Goal: Use online tool/utility

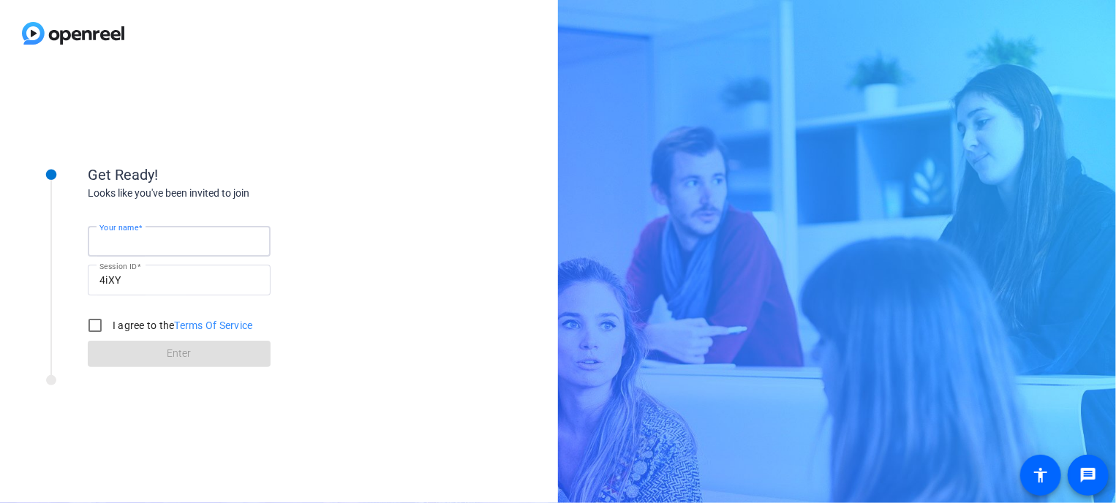
click at [183, 236] on input "Your name" at bounding box center [178, 242] width 159 height 18
type input "[PERSON_NAME]"
click at [99, 316] on input "I agree to the Terms Of Service" at bounding box center [94, 325] width 29 height 29
checkbox input "true"
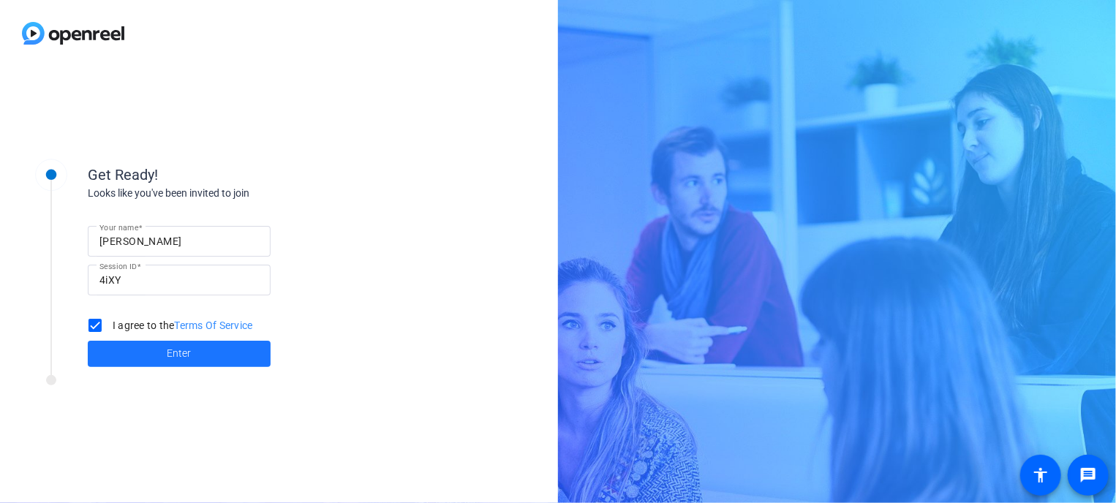
click at [232, 345] on span at bounding box center [179, 353] width 183 height 35
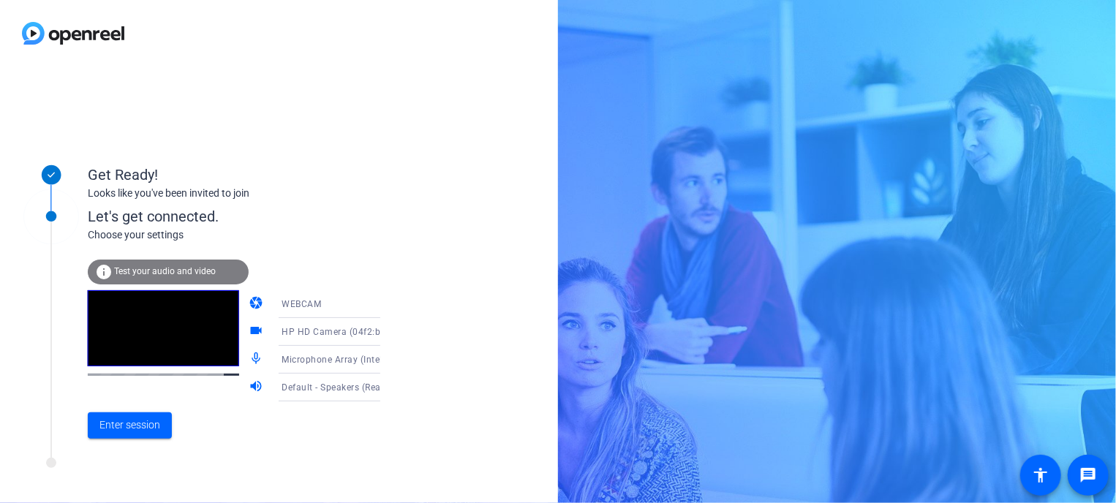
click at [212, 275] on span "Test your audio and video" at bounding box center [165, 271] width 102 height 10
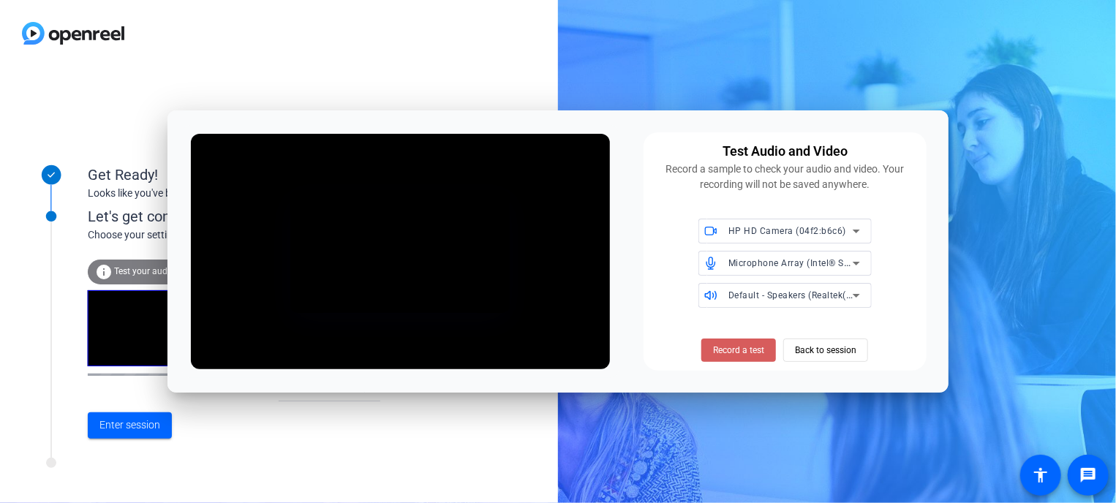
click at [737, 344] on span "Record a test" at bounding box center [738, 350] width 51 height 13
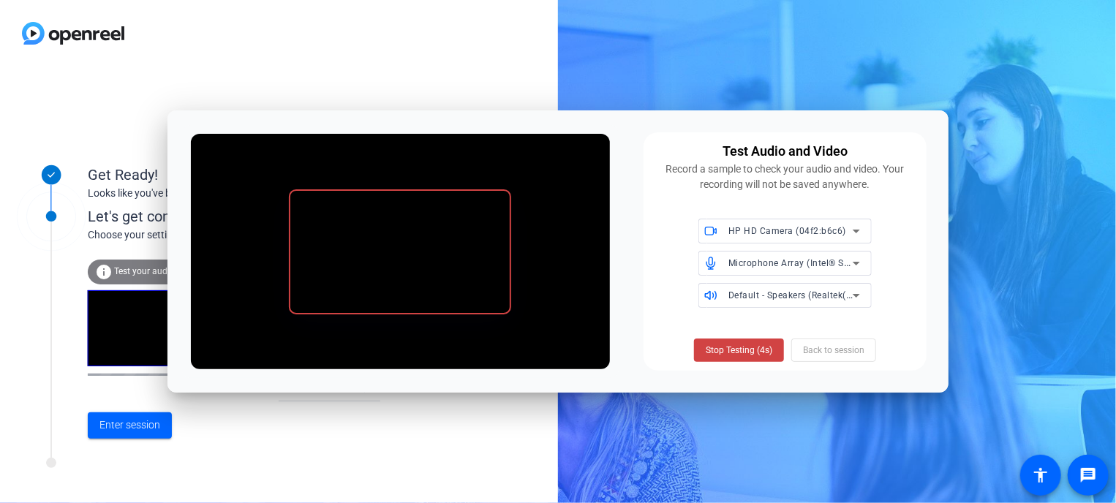
click at [737, 344] on span "Stop Testing (4s)" at bounding box center [739, 350] width 67 height 13
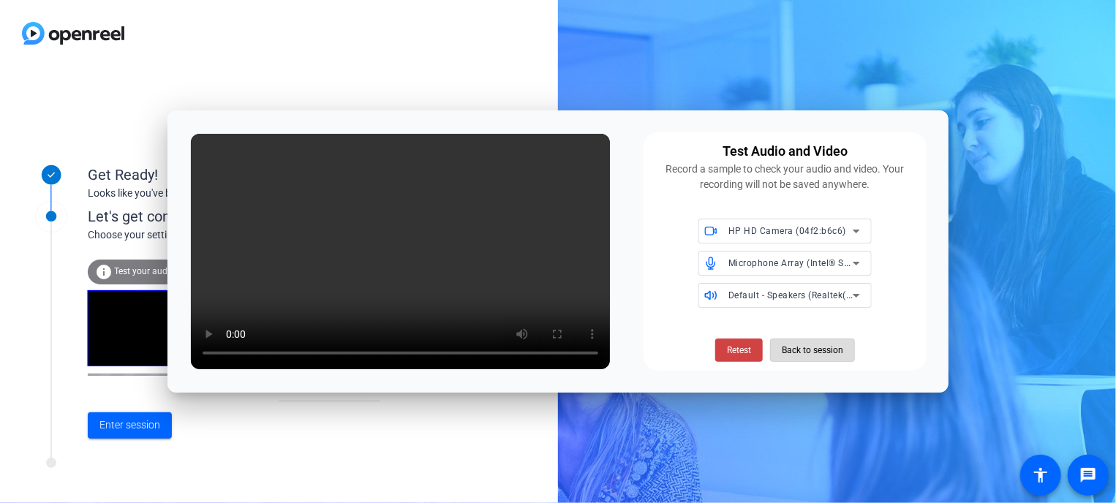
click at [814, 351] on span "Back to session" at bounding box center [812, 350] width 61 height 28
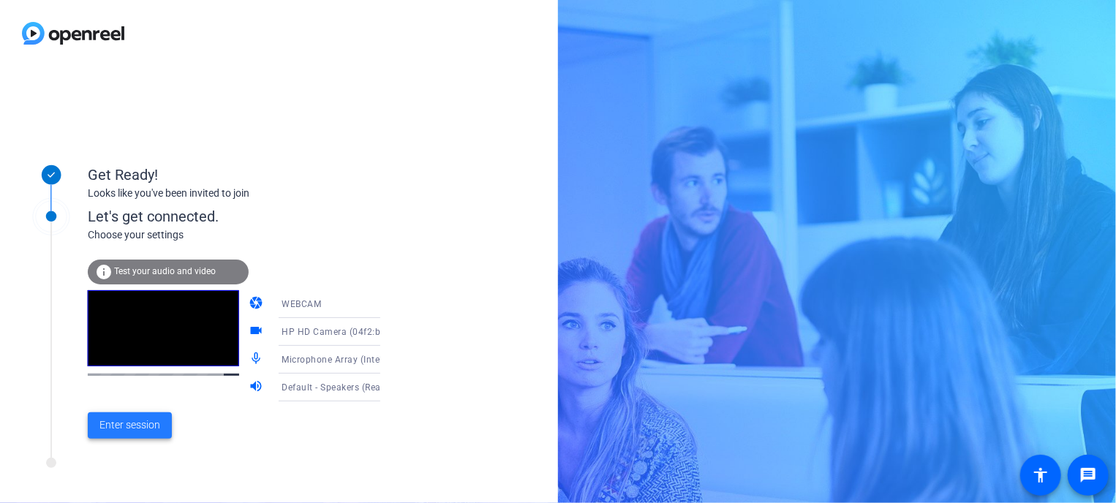
click at [121, 424] on span "Enter session" at bounding box center [129, 425] width 61 height 15
